Goal: Task Accomplishment & Management: Use online tool/utility

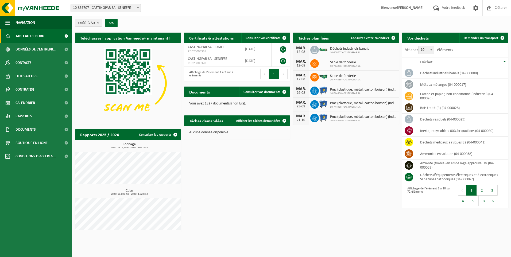
click at [120, 10] on span "10-839707 - CASTINGPAR SA - SENEFFE" at bounding box center [106, 7] width 70 height 7
select select "6262"
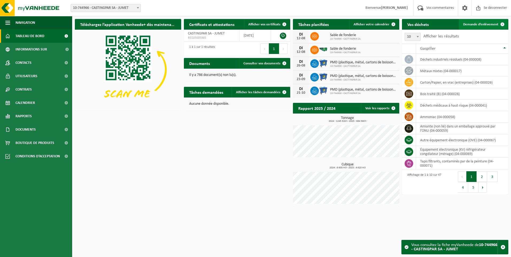
click at [476, 23] on span "Demande d’enlèvement" at bounding box center [480, 24] width 35 height 3
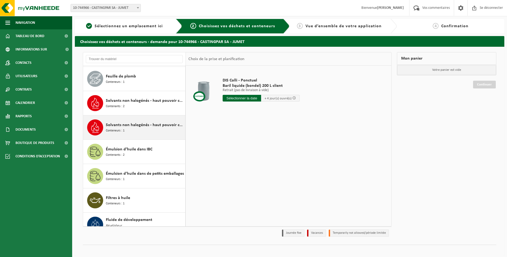
scroll to position [401, 0]
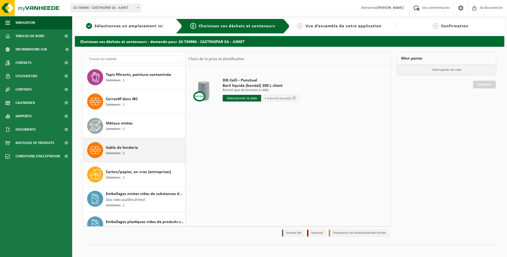
click at [137, 152] on div "Sable de fonderie Contenants : 2" at bounding box center [145, 150] width 78 height 16
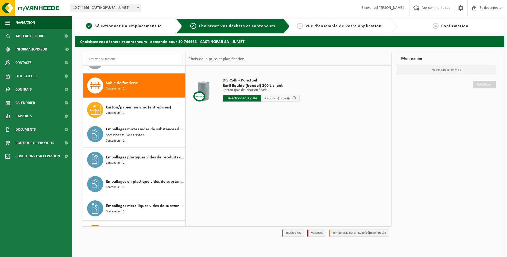
scroll to position [365, 0]
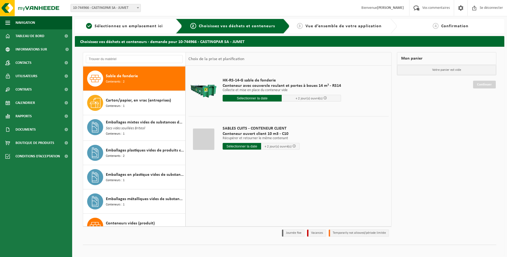
click at [236, 147] on input "text" at bounding box center [242, 146] width 38 height 7
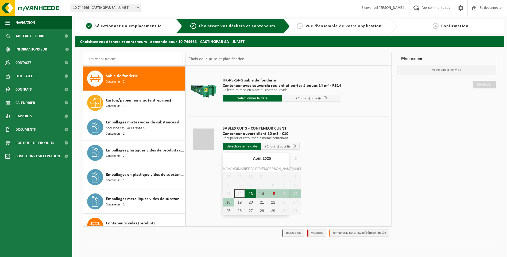
click at [247, 192] on div "13" at bounding box center [250, 194] width 11 height 9
type input "Van 2025-08-13"
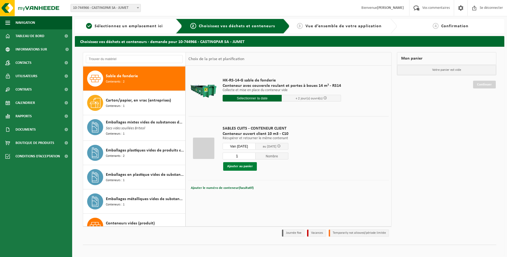
click at [244, 165] on button "Ajouter au panier" at bounding box center [240, 166] width 34 height 9
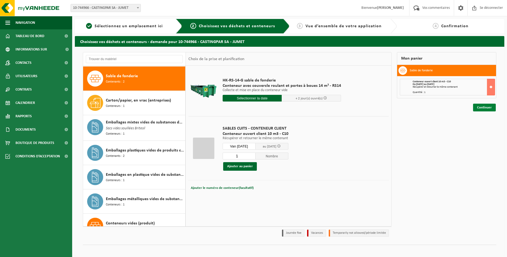
click at [481, 105] on link "Continuer" at bounding box center [484, 108] width 23 height 8
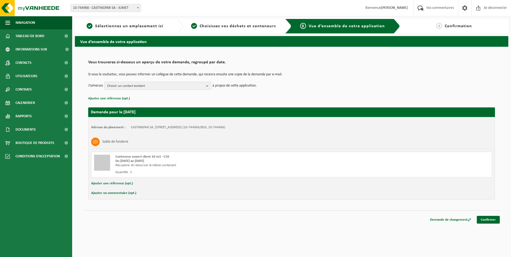
click at [164, 84] on span "Choisir un contact existant" at bounding box center [155, 86] width 97 height 8
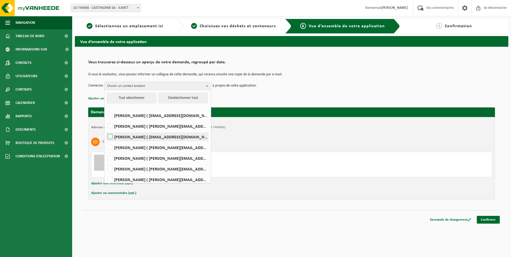
click at [149, 134] on label "HELENE CANDRIES ( invoicing@castingpar.com )" at bounding box center [158, 137] width 102 height 8
click at [106, 130] on input "HELENE CANDRIES ( invoicing@castingpar.com )" at bounding box center [106, 130] width 0 height 0
checkbox input "true"
click at [137, 158] on label "PHILIPPE FRIS ( philippe.fris@castingpar.com )" at bounding box center [158, 158] width 102 height 8
click at [106, 152] on input "PHILIPPE FRIS ( philippe.fris@castingpar.com )" at bounding box center [106, 151] width 0 height 0
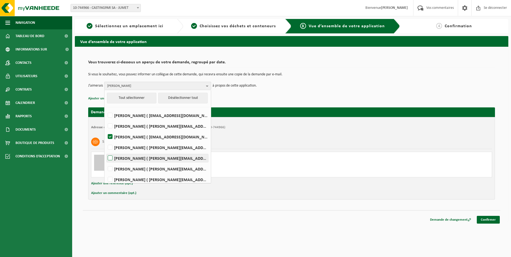
checkbox input "true"
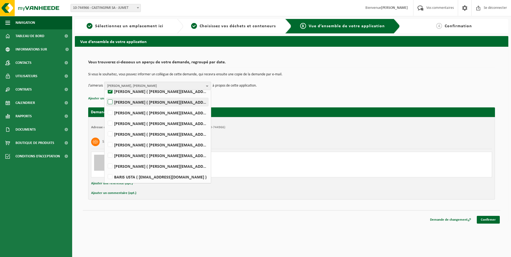
scroll to position [67, 0]
click at [120, 157] on label "LIONEL MOTTARD ( lionel.mottard@castingpar.com )" at bounding box center [158, 155] width 102 height 8
click at [106, 149] on input "LIONEL MOTTARD ( lionel.mottard@castingpar.com )" at bounding box center [106, 148] width 0 height 0
click at [120, 157] on label "LIONEL MOTTARD ( lionel.mottard@castingpar.com )" at bounding box center [158, 155] width 102 height 8
click at [106, 149] on input "LIONEL MOTTARD ( lionel.mottard@castingpar.com )" at bounding box center [106, 148] width 0 height 0
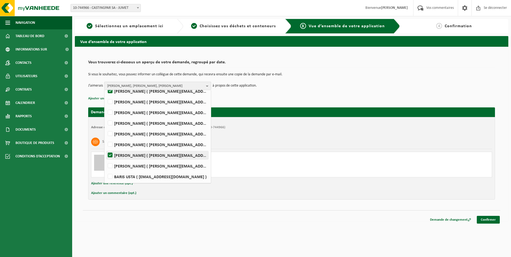
checkbox input "false"
click at [118, 165] on label "Rudy Nigro ( rudy.nigro@castingpar.com )" at bounding box center [158, 166] width 102 height 8
click at [106, 159] on input "Rudy Nigro ( rudy.nigro@castingpar.com )" at bounding box center [106, 159] width 0 height 0
checkbox input "true"
click at [186, 84] on span "HELENE CANDRIES, PHILIPPE FRIS, Rudy Nigro" at bounding box center [155, 86] width 97 height 8
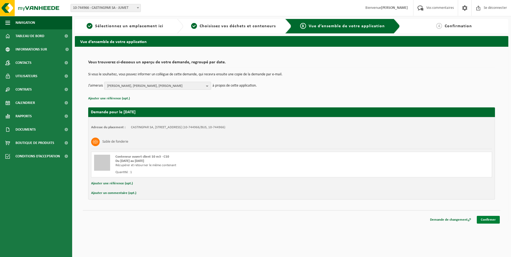
click at [492, 220] on link "Confirmer" at bounding box center [488, 220] width 23 height 8
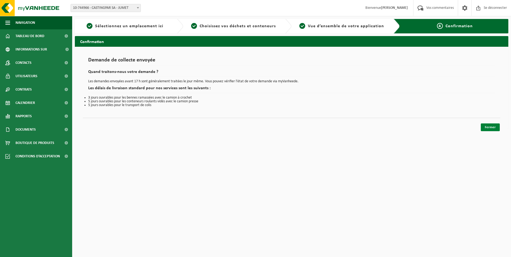
click at [491, 125] on link "Fermer" at bounding box center [490, 128] width 19 height 8
